Goal: Task Accomplishment & Management: Manage account settings

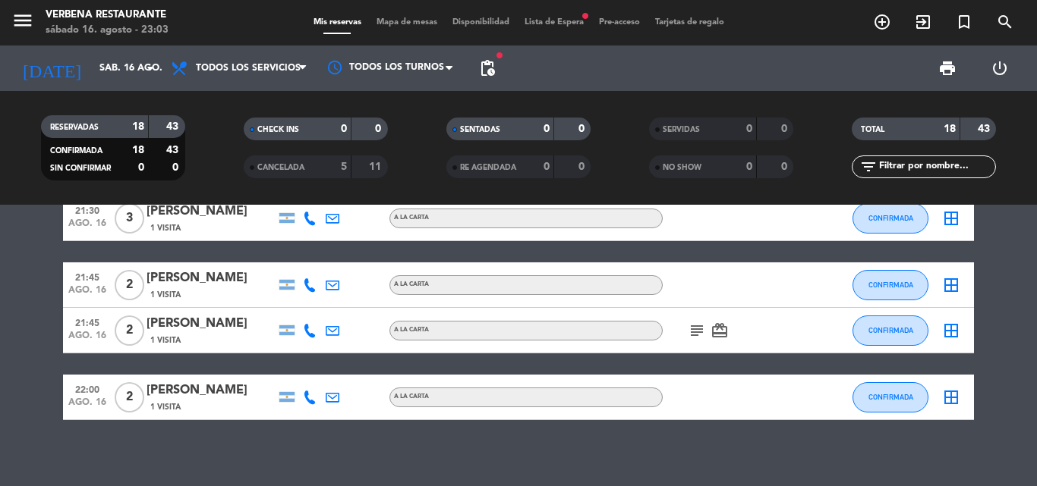
scroll to position [816, 0]
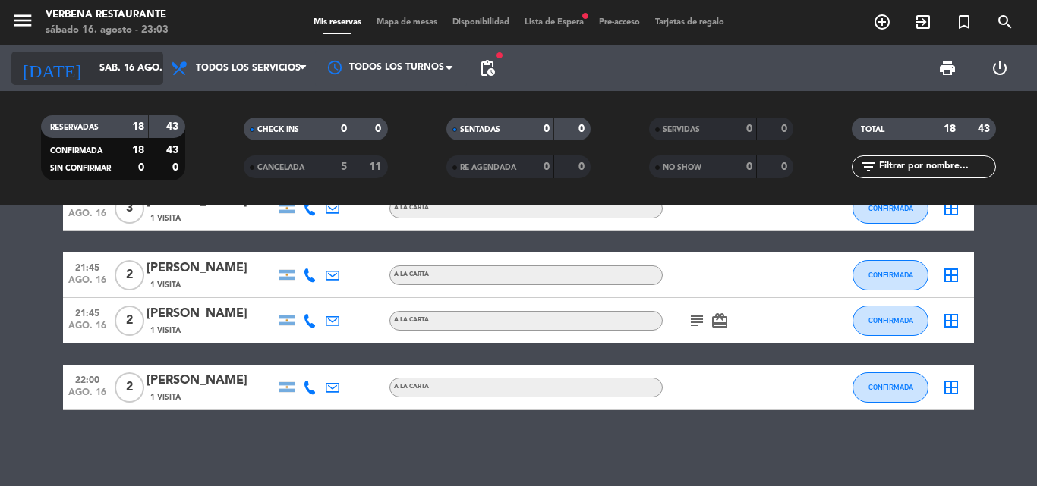
click at [159, 70] on icon "arrow_drop_down" at bounding box center [150, 68] width 18 height 18
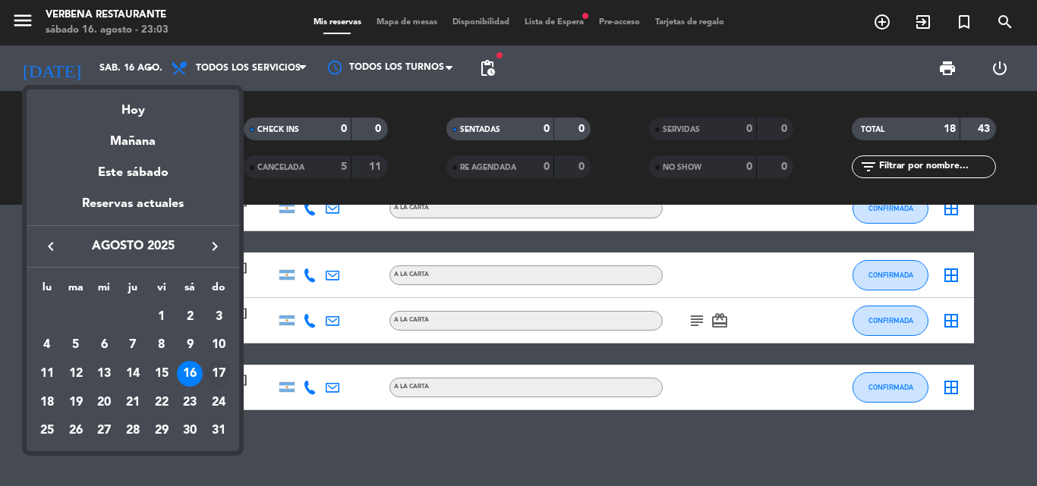
click at [212, 371] on div "17" at bounding box center [219, 374] width 26 height 26
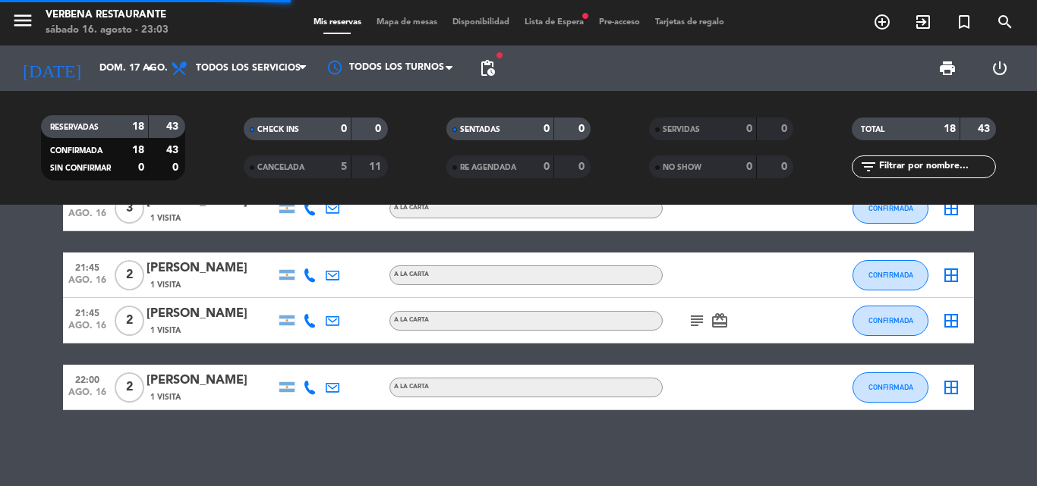
scroll to position [5, 0]
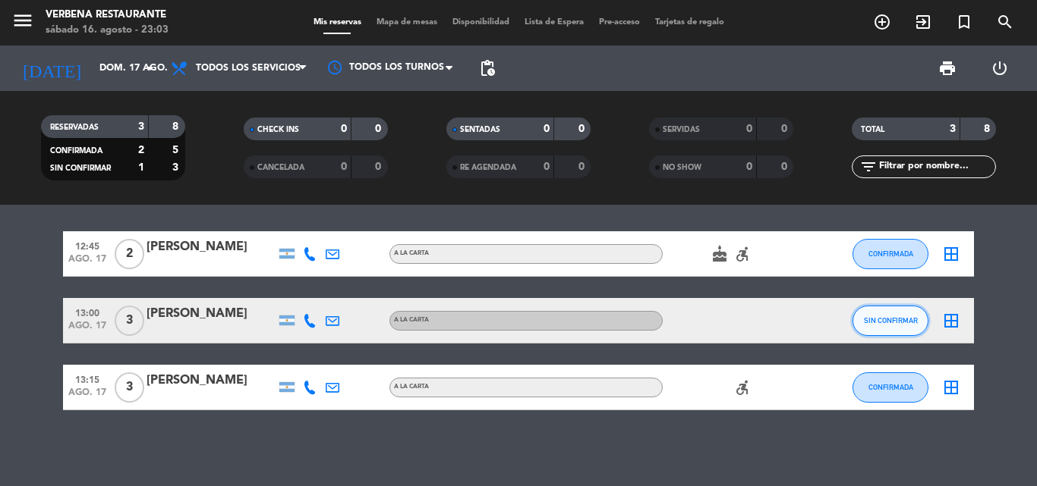
click at [898, 325] on button "SIN CONFIRMAR" at bounding box center [890, 321] width 76 height 30
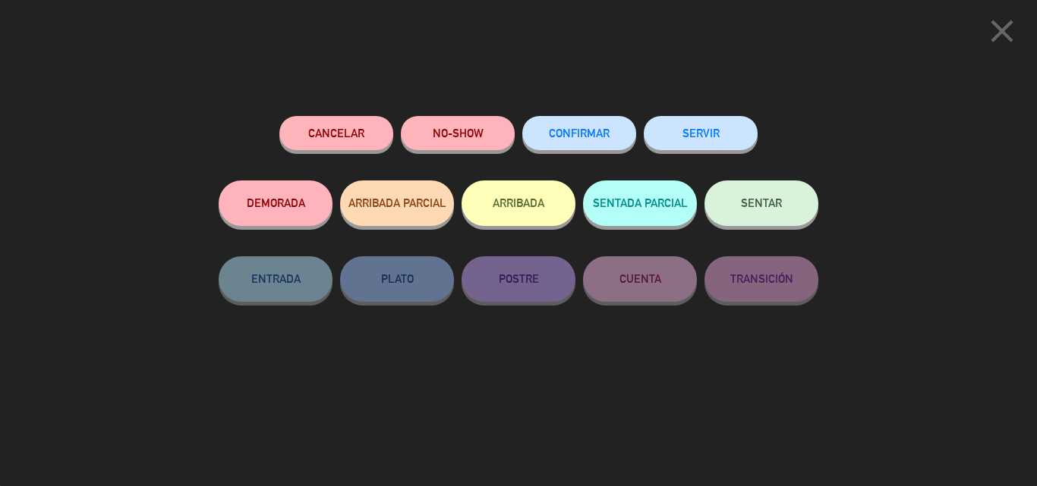
click at [584, 140] on button "CONFIRMAR" at bounding box center [579, 133] width 114 height 34
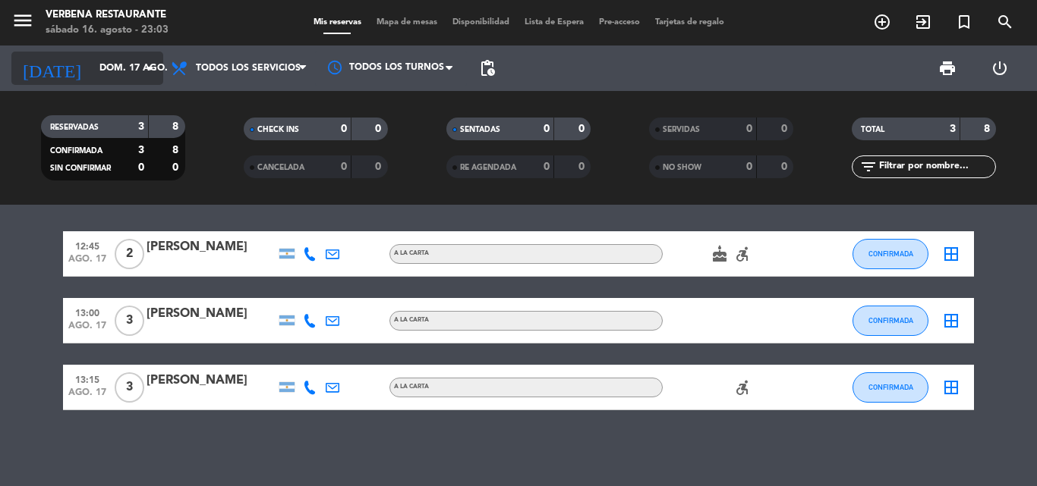
click at [155, 64] on icon "arrow_drop_down" at bounding box center [150, 68] width 18 height 18
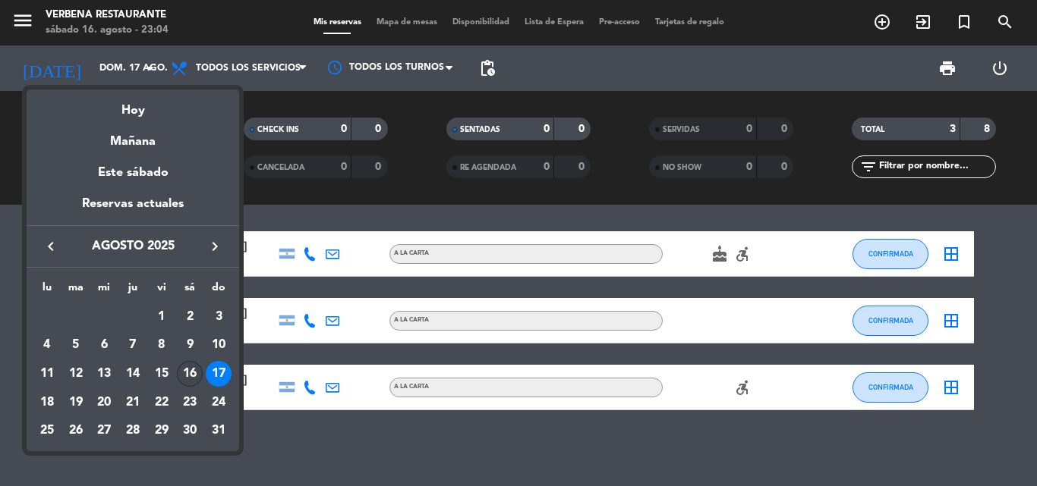
click at [193, 376] on div "16" at bounding box center [190, 374] width 26 height 26
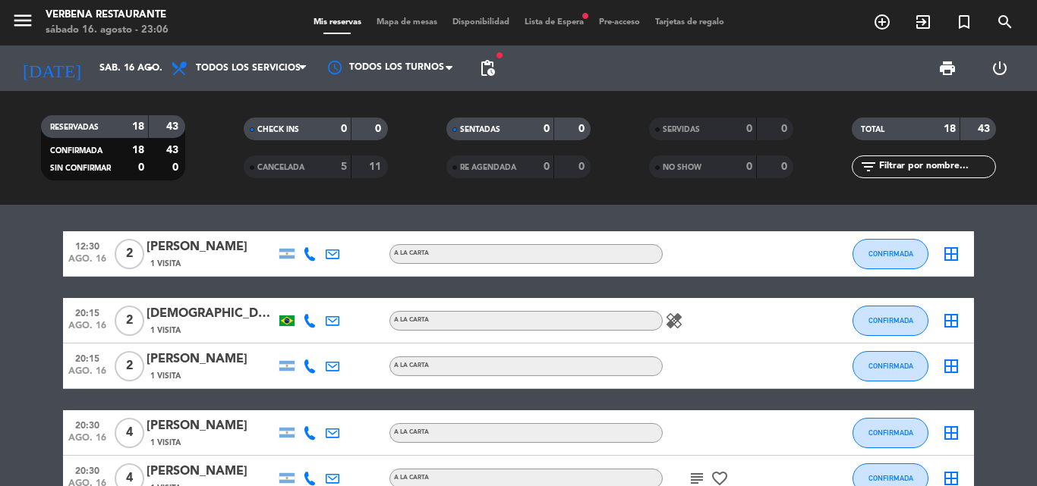
click at [715, 238] on div at bounding box center [730, 253] width 137 height 45
click at [728, 253] on div at bounding box center [730, 253] width 137 height 45
click at [739, 231] on div "12:30 [DATE] 2 [PERSON_NAME] 1 Visita A LA CARTA CONFIRMADA border_all 20:15 [D…" at bounding box center [518, 346] width 1037 height 282
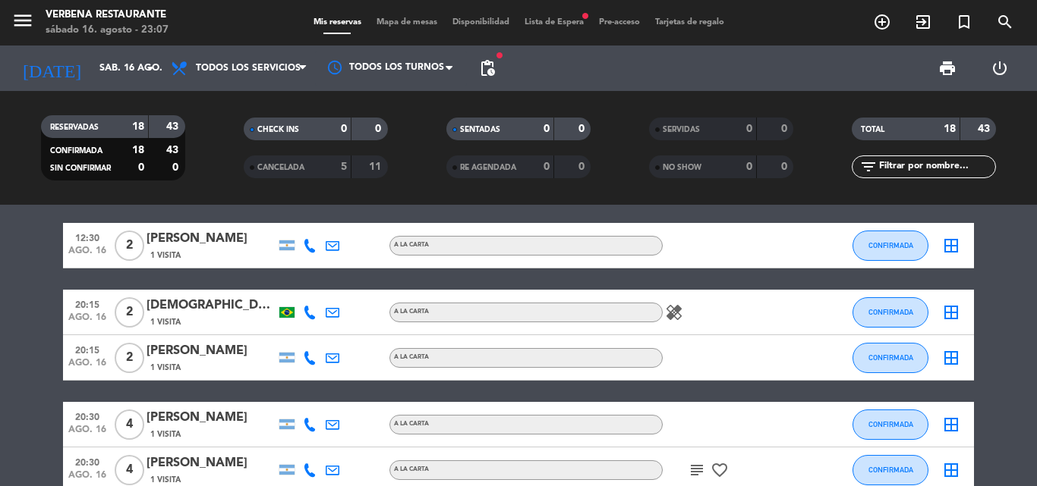
scroll to position [0, 0]
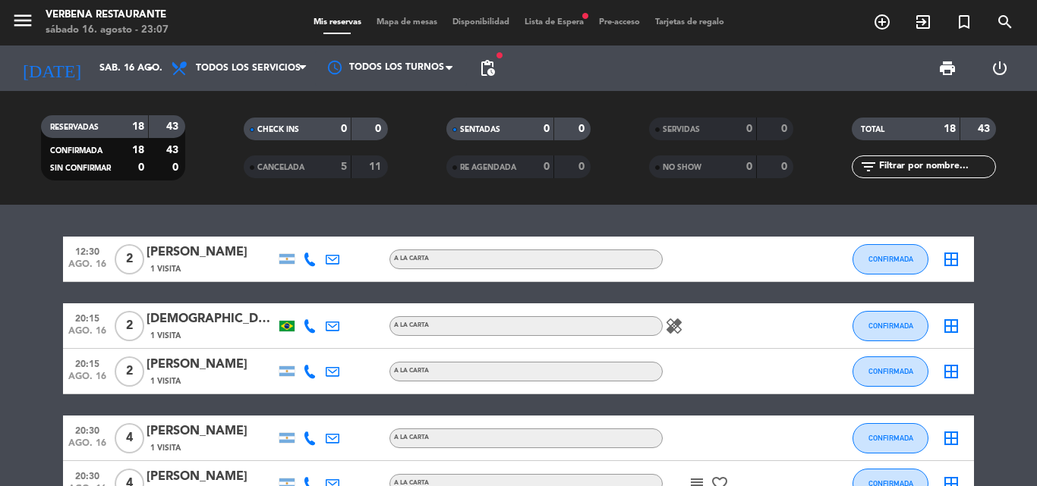
click at [741, 227] on div "12:30 [DATE] 2 [PERSON_NAME] 1 Visita A LA CARTA CONFIRMADA border_all 20:15 [D…" at bounding box center [518, 346] width 1037 height 282
click at [140, 59] on input "sáb. 16 ago." at bounding box center [156, 68] width 128 height 26
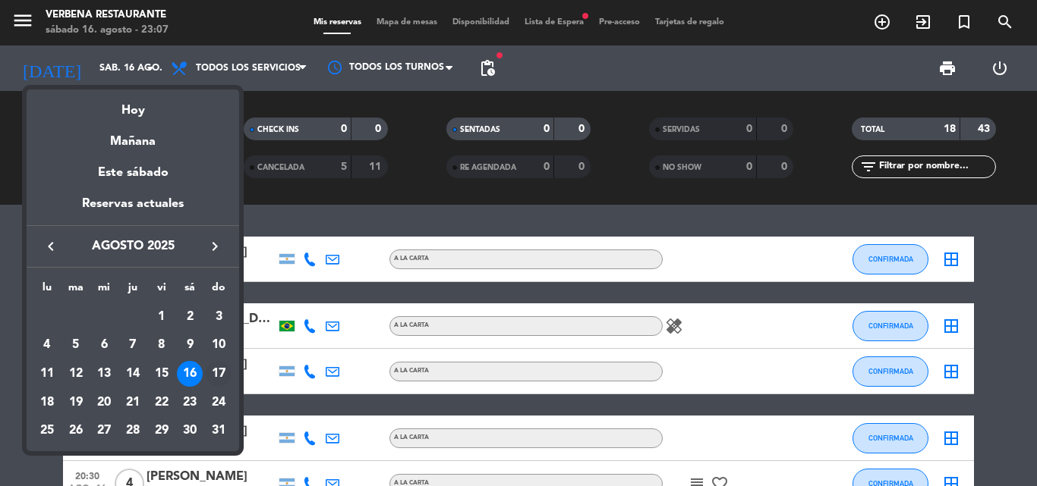
click at [216, 376] on div "17" at bounding box center [219, 374] width 26 height 26
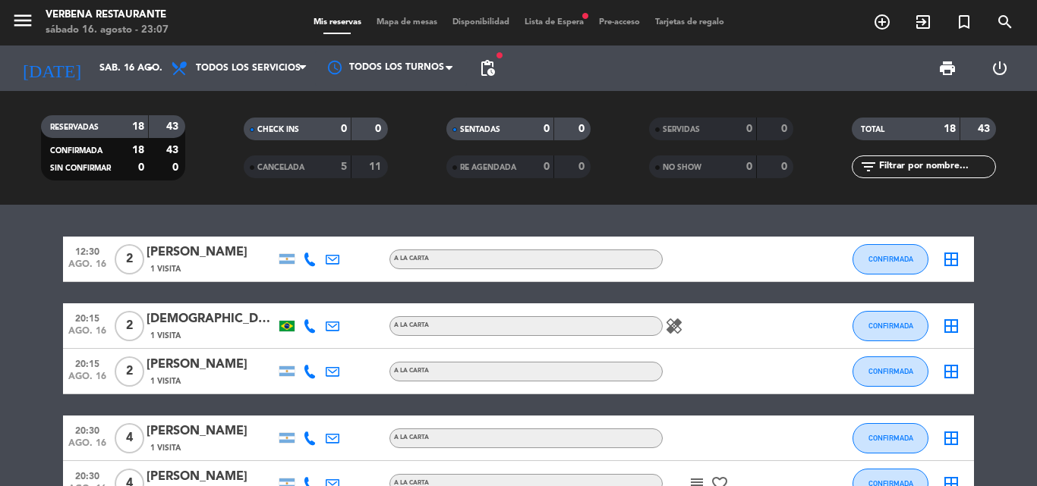
type input "dom. 17 ago."
